Goal: Navigation & Orientation: Find specific page/section

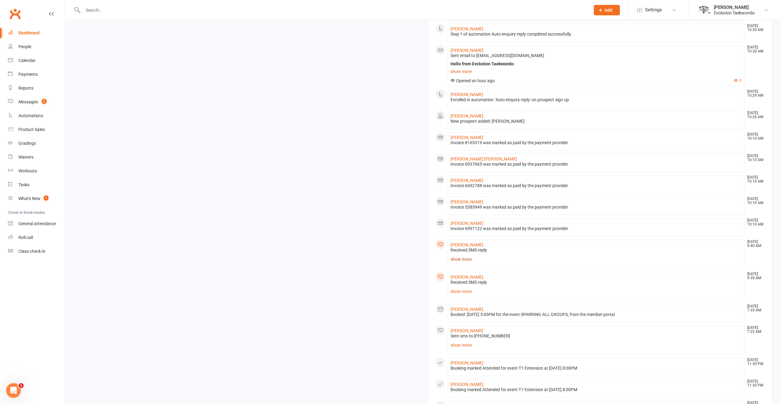
scroll to position [353, 0]
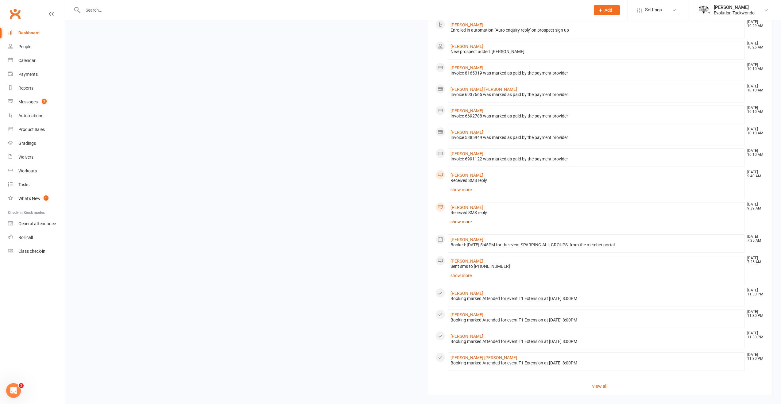
click at [466, 223] on link "show more" at bounding box center [597, 222] width 292 height 9
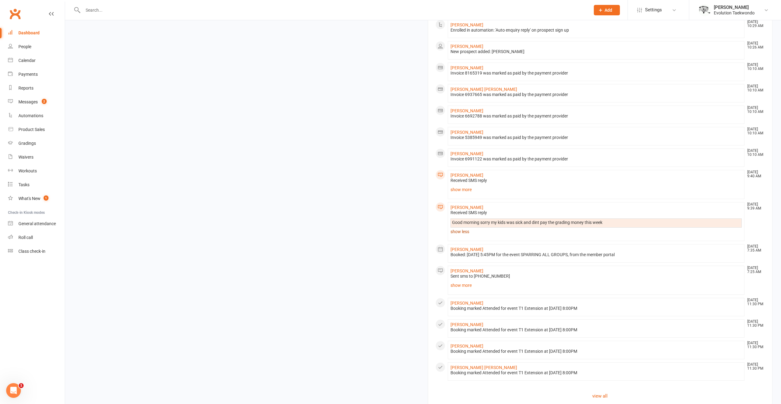
click at [460, 231] on link "show less" at bounding box center [597, 231] width 292 height 9
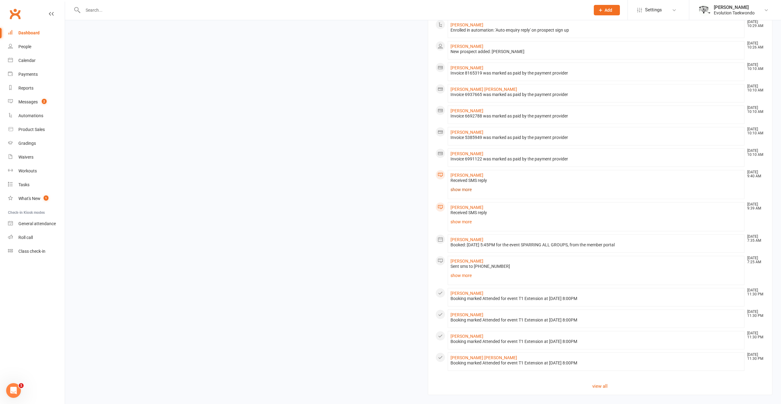
click at [457, 191] on link "show more" at bounding box center [597, 189] width 292 height 9
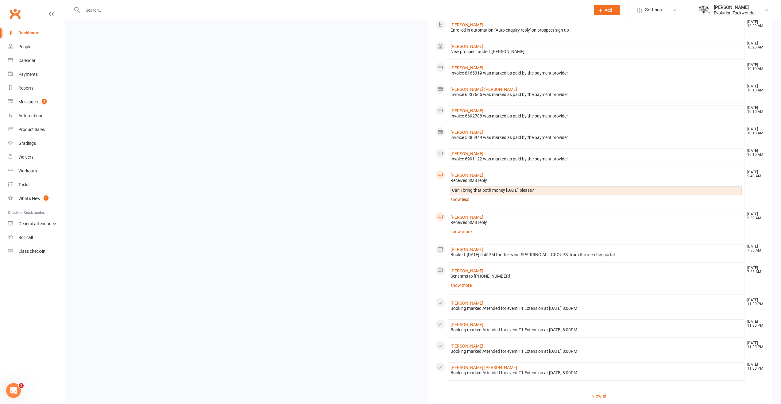
click at [454, 197] on link "show less" at bounding box center [597, 199] width 292 height 9
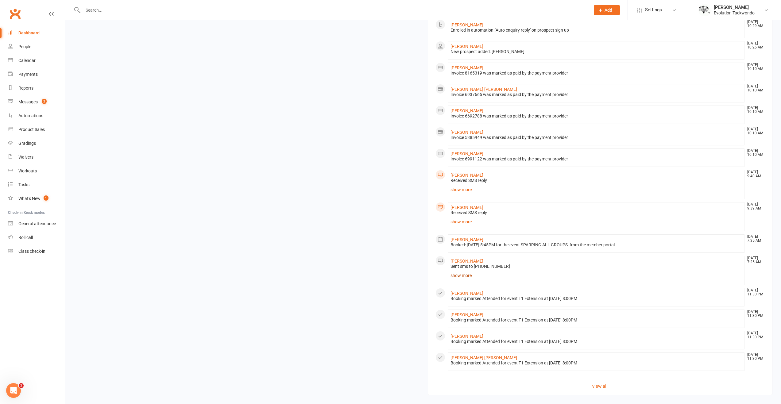
click at [469, 273] on link "show more" at bounding box center [597, 275] width 292 height 9
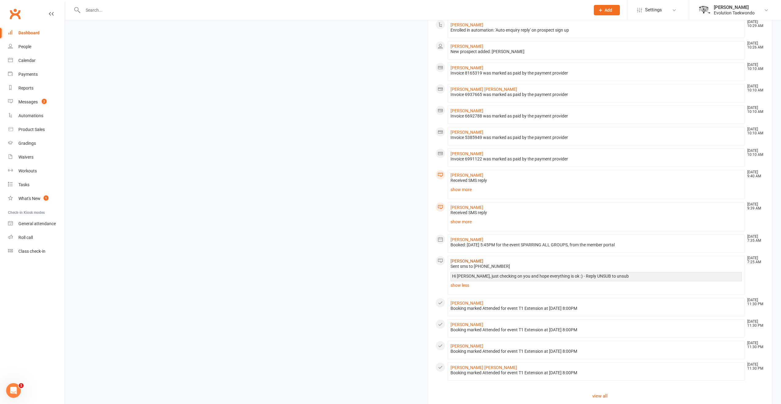
click at [465, 260] on link "[PERSON_NAME]" at bounding box center [467, 261] width 33 height 5
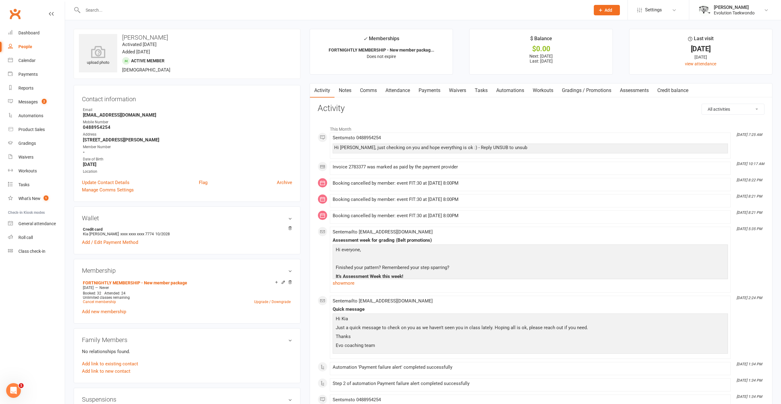
click at [20, 11] on link "Clubworx" at bounding box center [14, 13] width 15 height 15
